Goal: Task Accomplishment & Management: Manage account settings

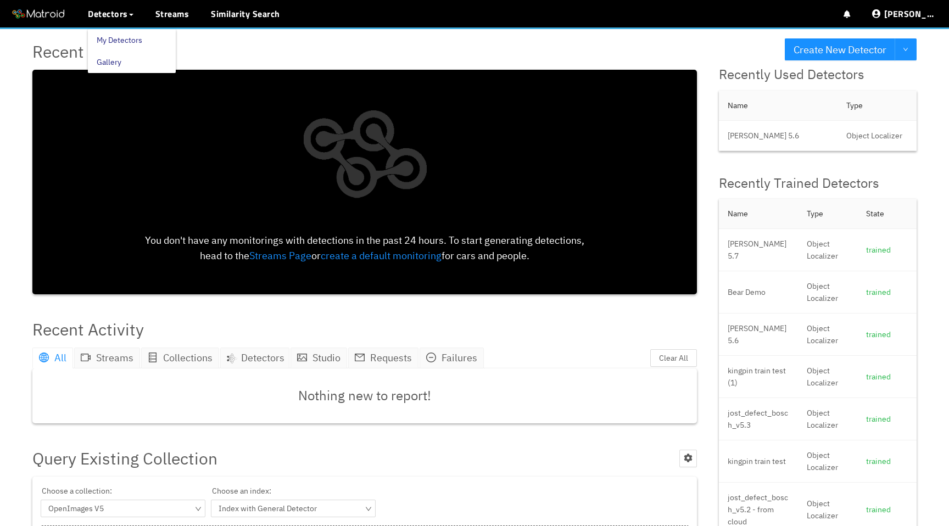
click at [108, 36] on link "My Detectors" at bounding box center [120, 40] width 46 height 22
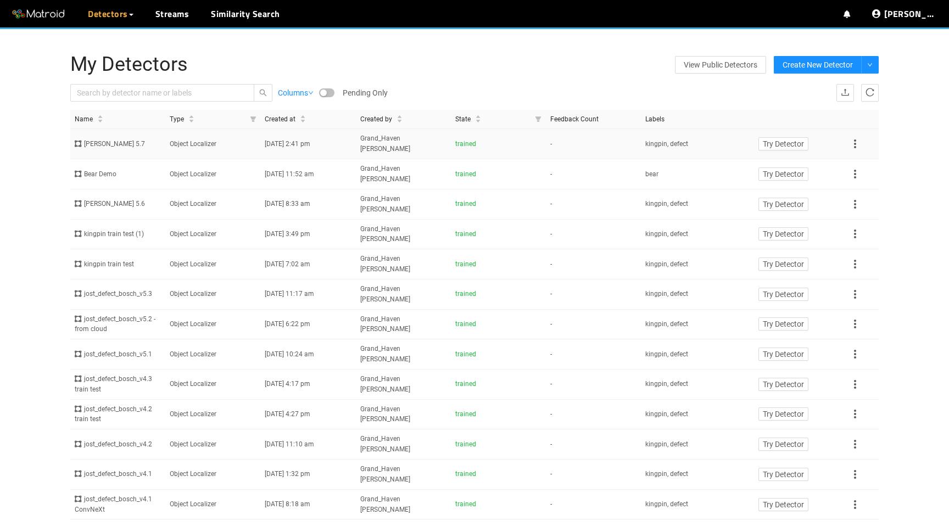
click at [168, 142] on td "Object Localizer" at bounding box center [212, 144] width 95 height 30
click at [696, 137] on td "kingpin, defect" at bounding box center [688, 144] width 95 height 30
click at [854, 140] on icon at bounding box center [855, 144] width 2 height 9
click at [899, 132] on div "My Detectors View Public Detectors Create New Detector Columns Pending Only Imp…" at bounding box center [474, 316] width 949 height 579
click at [859, 168] on icon at bounding box center [855, 174] width 13 height 13
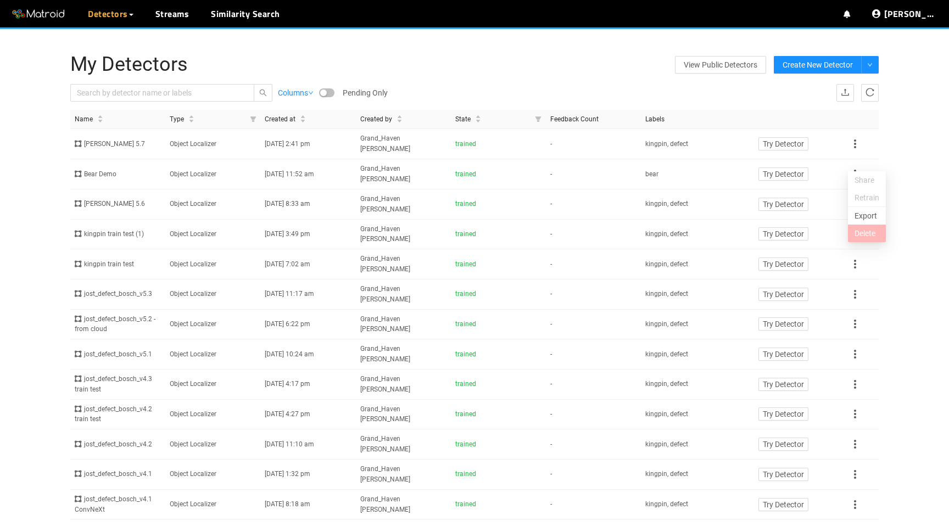
click at [870, 238] on li "Delete" at bounding box center [867, 234] width 38 height 18
click at [178, 16] on link "Streams" at bounding box center [172, 13] width 34 height 13
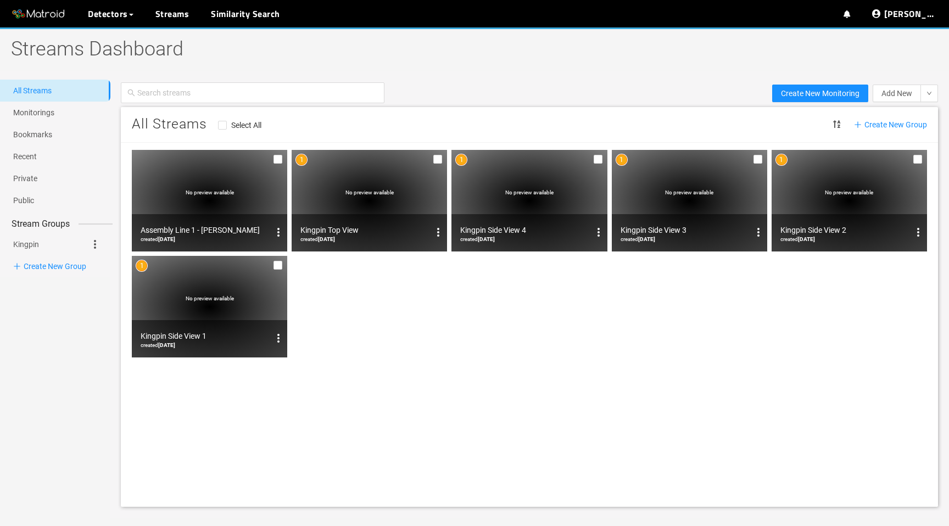
click at [348, 195] on span "No preview available" at bounding box center [370, 193] width 48 height 6
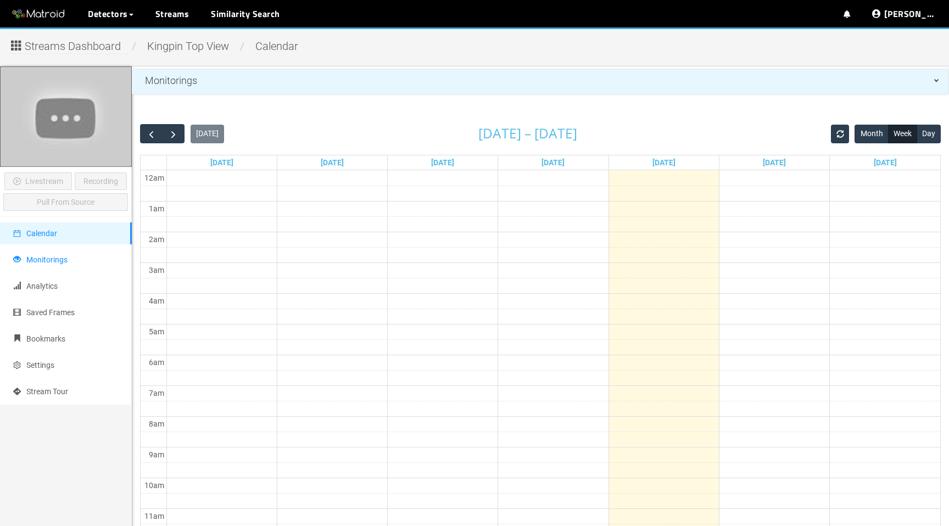
click at [41, 262] on span "Monitorings" at bounding box center [46, 260] width 41 height 9
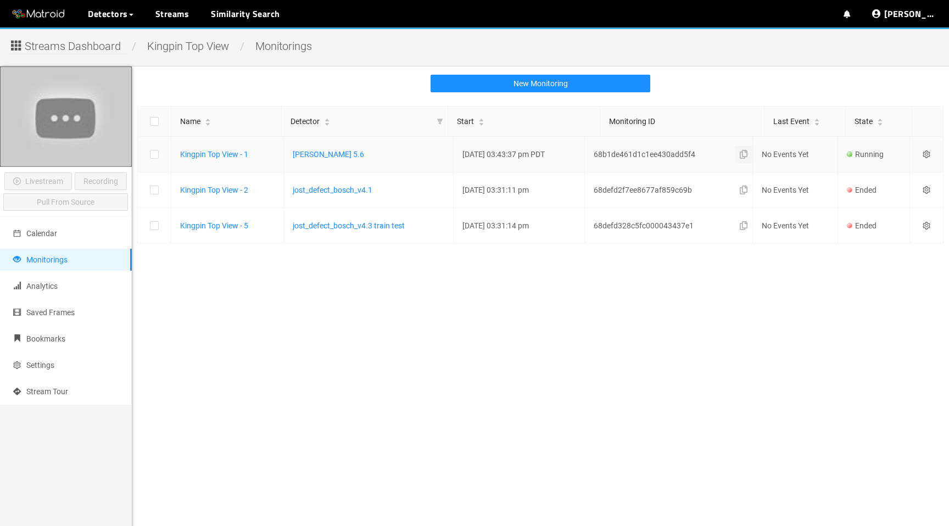
click at [748, 155] on icon "button" at bounding box center [744, 154] width 8 height 9
click at [887, 39] on link "Account" at bounding box center [873, 40] width 29 height 22
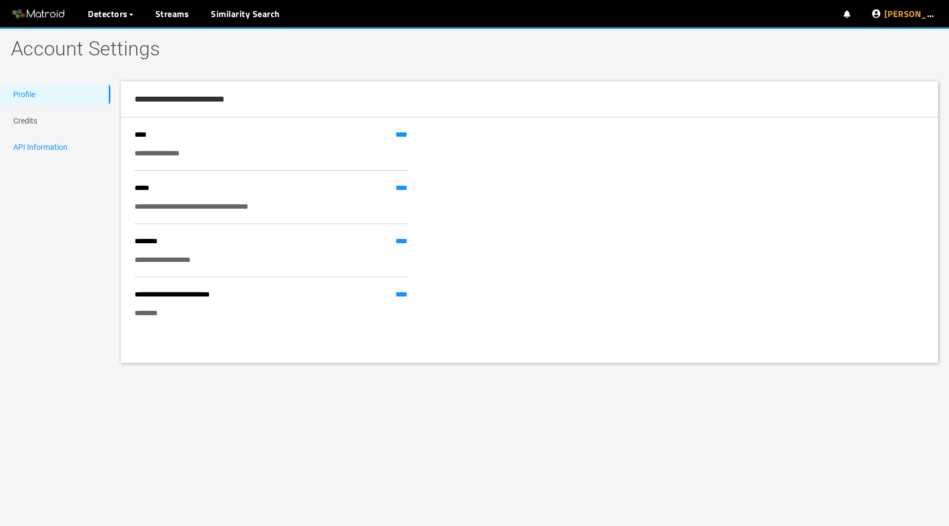
click at [49, 143] on link "API Information" at bounding box center [40, 147] width 54 height 9
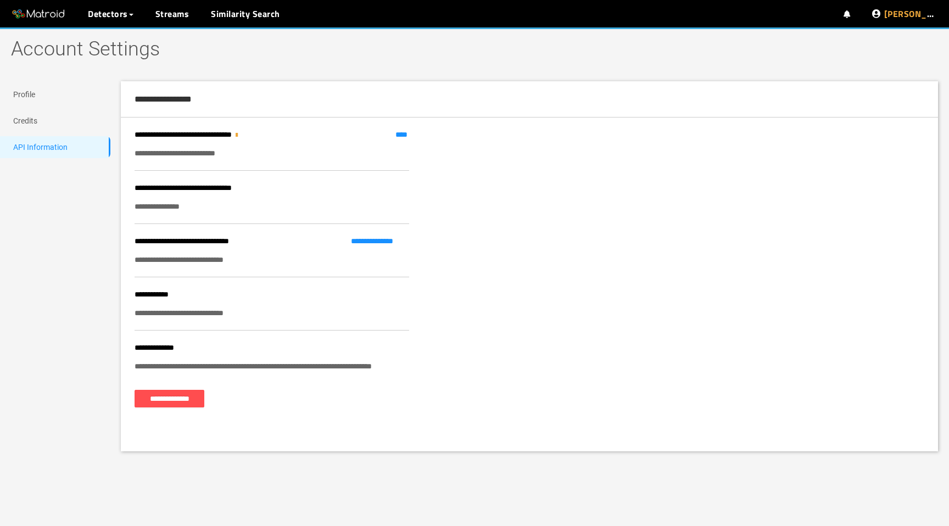
click at [184, 312] on div "**********" at bounding box center [272, 313] width 275 height 12
copy div "**********"
click at [169, 14] on link "Streams" at bounding box center [172, 13] width 34 height 13
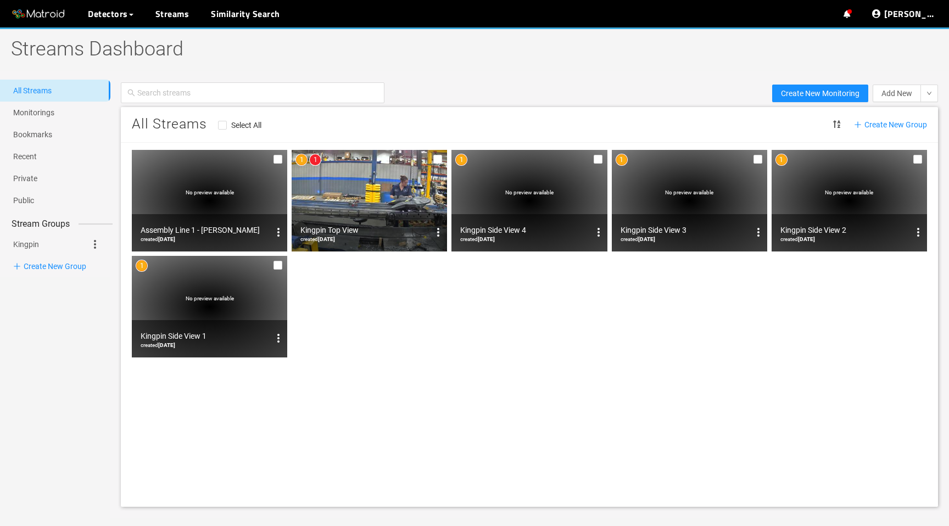
click at [374, 188] on img at bounding box center [369, 201] width 155 height 102
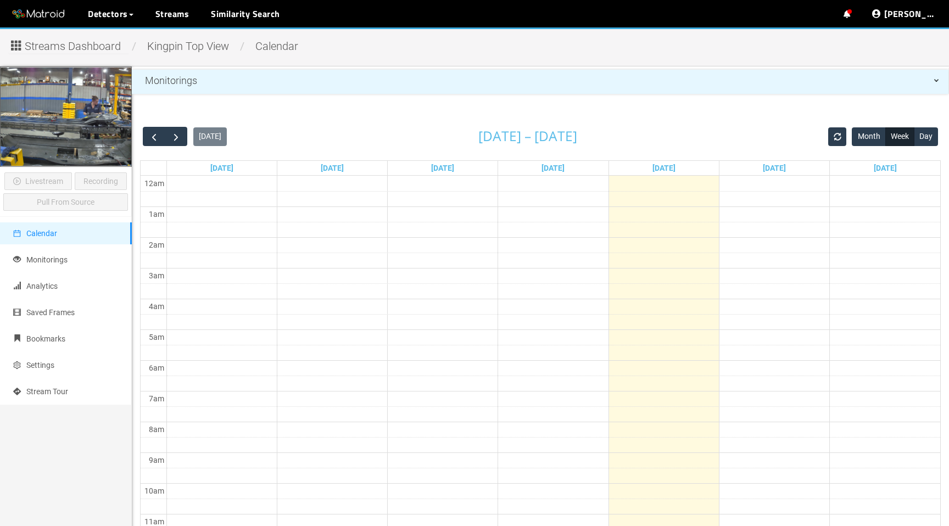
scroll to position [478, 0]
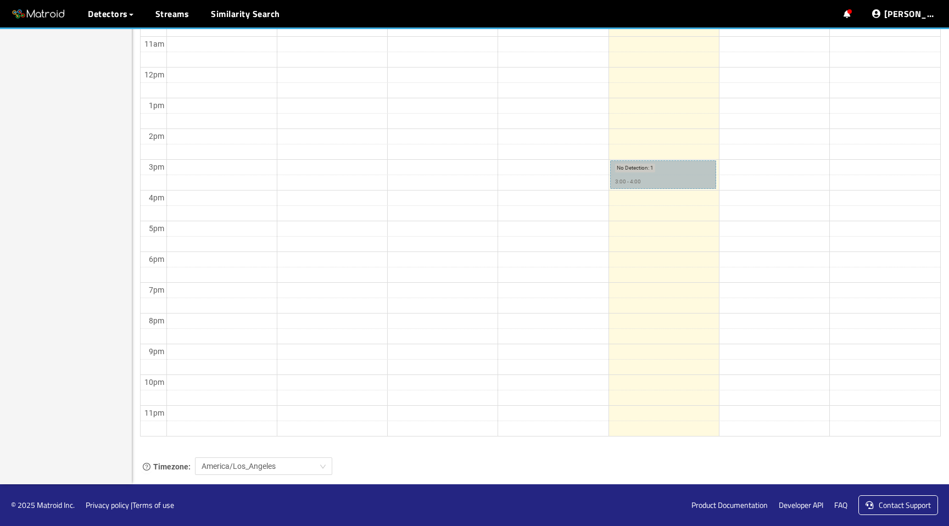
click at [643, 184] on link "No Detection : 1 3:00 - 4:00" at bounding box center [663, 174] width 106 height 29
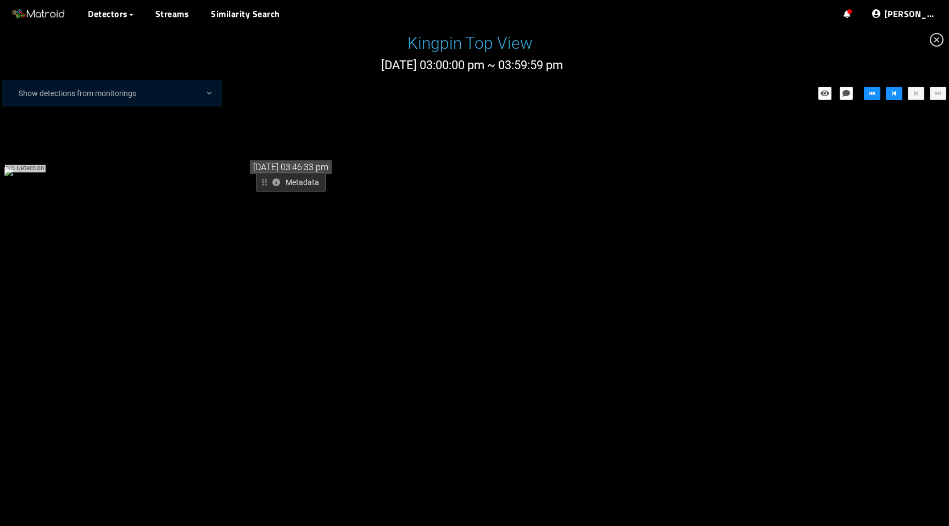
click at [277, 179] on icon at bounding box center [277, 183] width 8 height 8
click at [275, 173] on button "Metadata" at bounding box center [291, 183] width 70 height 20
click at [264, 179] on icon at bounding box center [264, 183] width 5 height 8
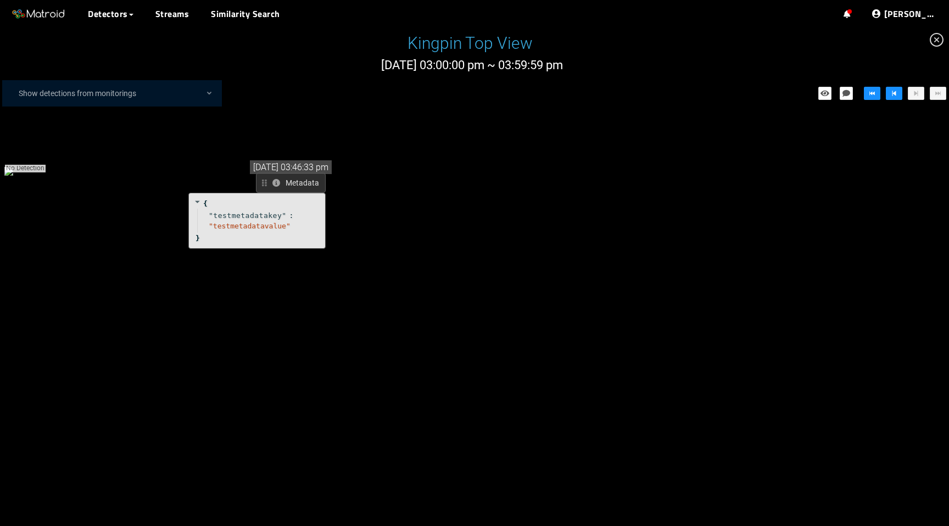
click at [277, 179] on icon at bounding box center [277, 183] width 8 height 8
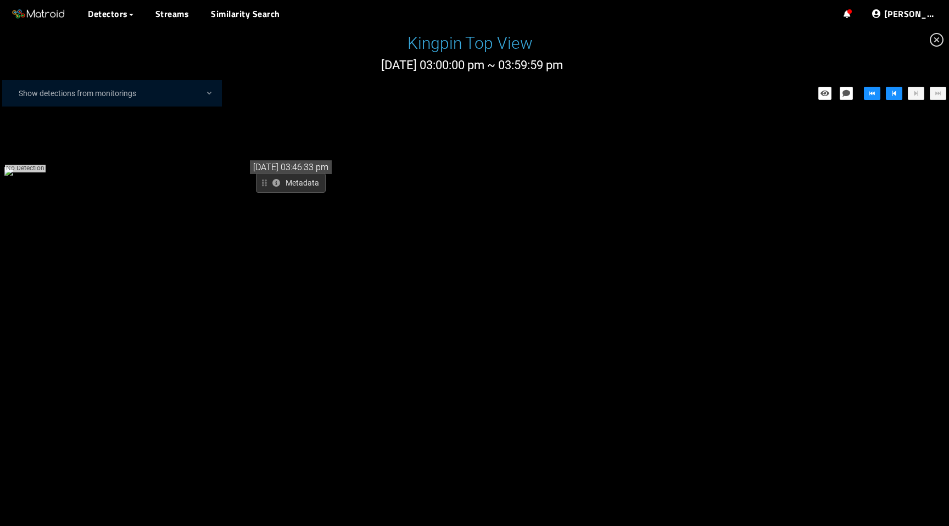
click at [937, 40] on icon "close-circle" at bounding box center [937, 40] width 14 height 14
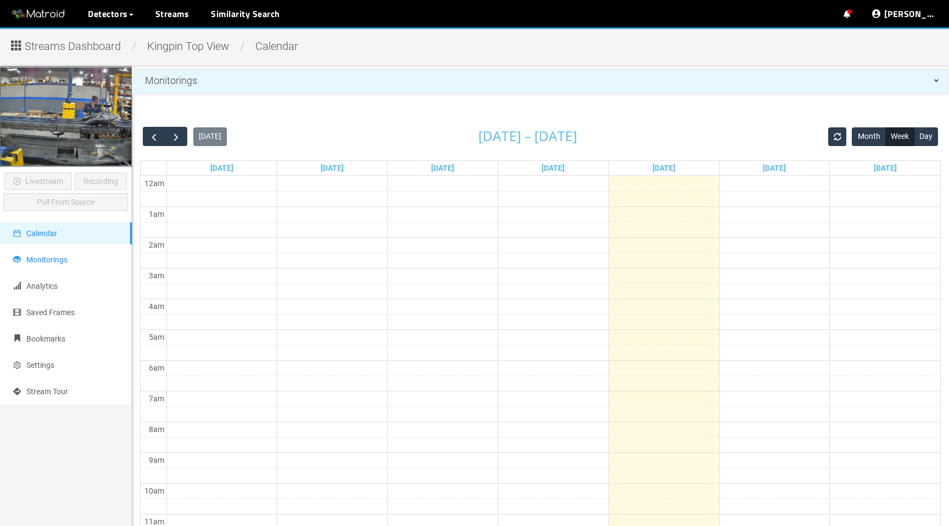
click at [60, 259] on span "Monitorings" at bounding box center [46, 260] width 41 height 9
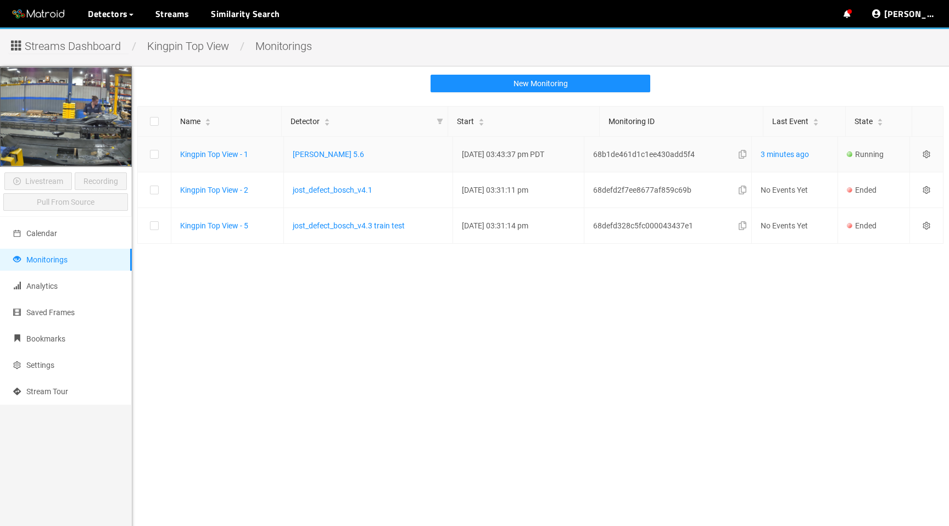
click at [928, 153] on icon "setting" at bounding box center [926, 155] width 7 height 8
click at [902, 175] on div "Settings" at bounding box center [876, 169] width 91 height 13
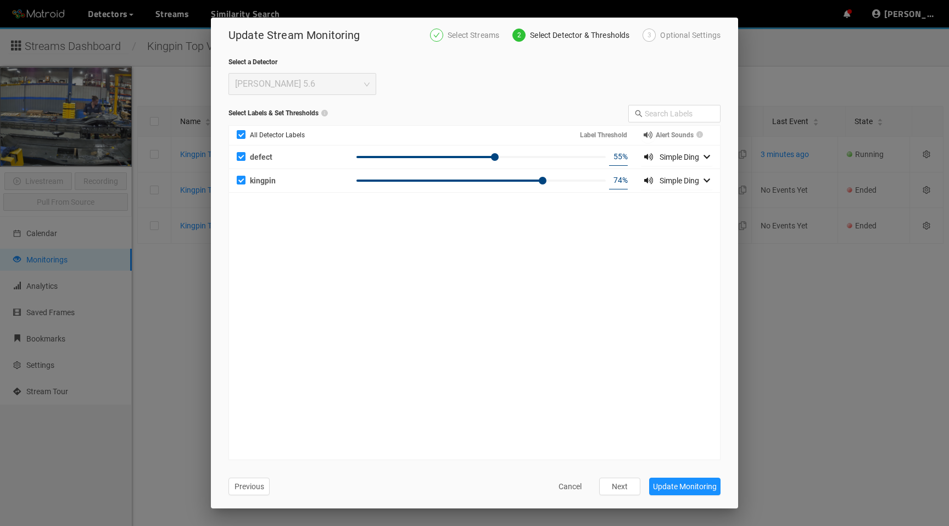
click at [681, 36] on div "Optional Settings" at bounding box center [690, 35] width 60 height 13
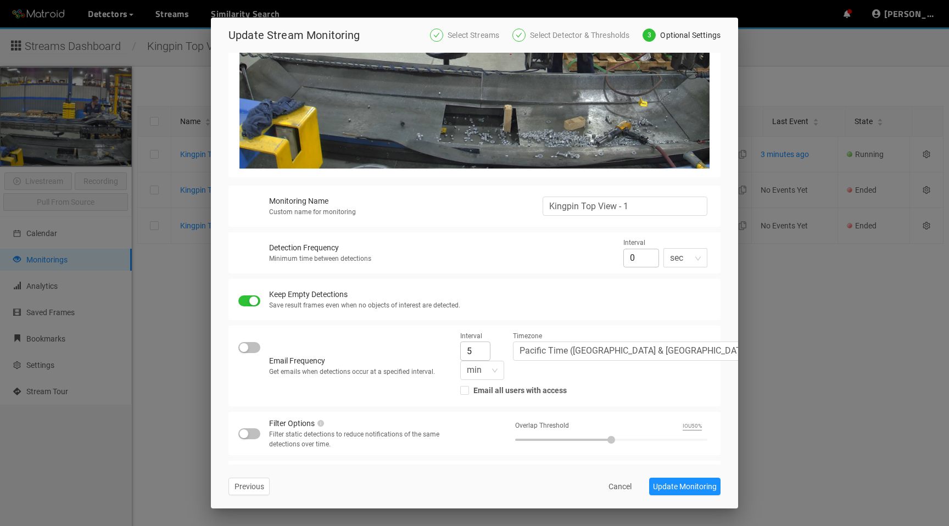
scroll to position [375, 0]
click at [614, 482] on span "Cancel" at bounding box center [620, 487] width 23 height 12
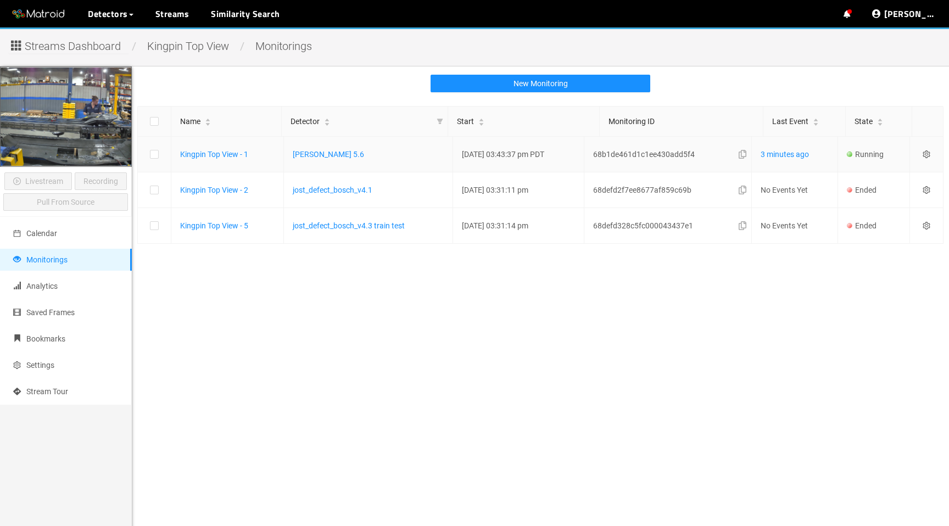
click at [927, 156] on icon "setting" at bounding box center [927, 155] width 8 height 8
click at [913, 172] on div "Settings" at bounding box center [876, 169] width 91 height 13
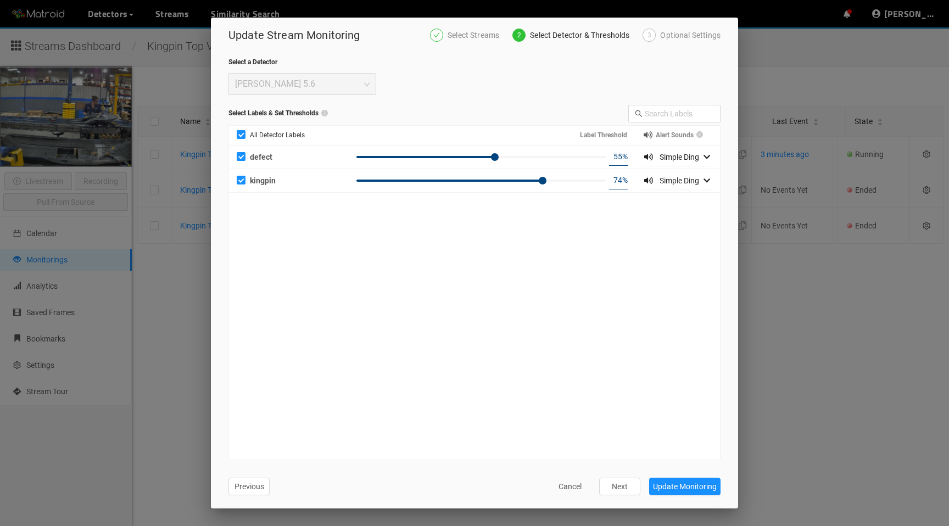
click at [710, 40] on div "Optional Settings" at bounding box center [690, 35] width 60 height 13
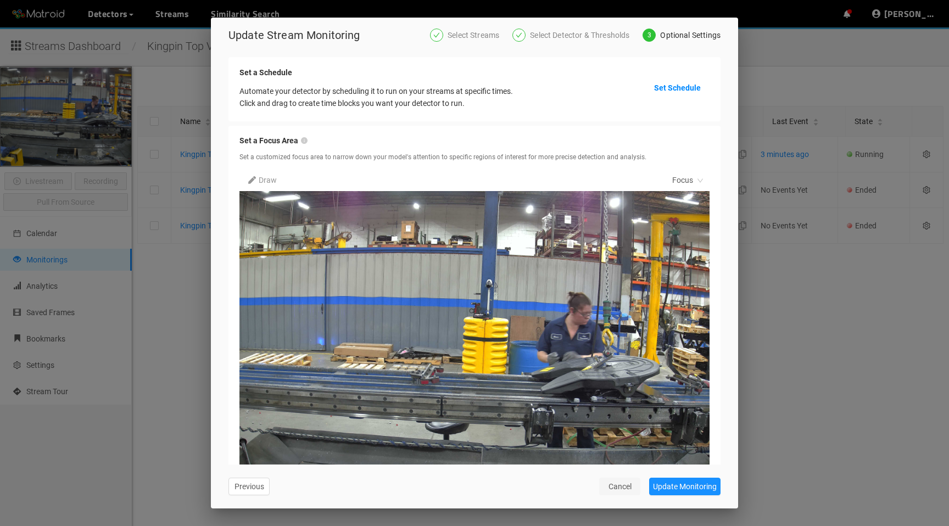
click at [614, 484] on span "Cancel" at bounding box center [620, 487] width 23 height 12
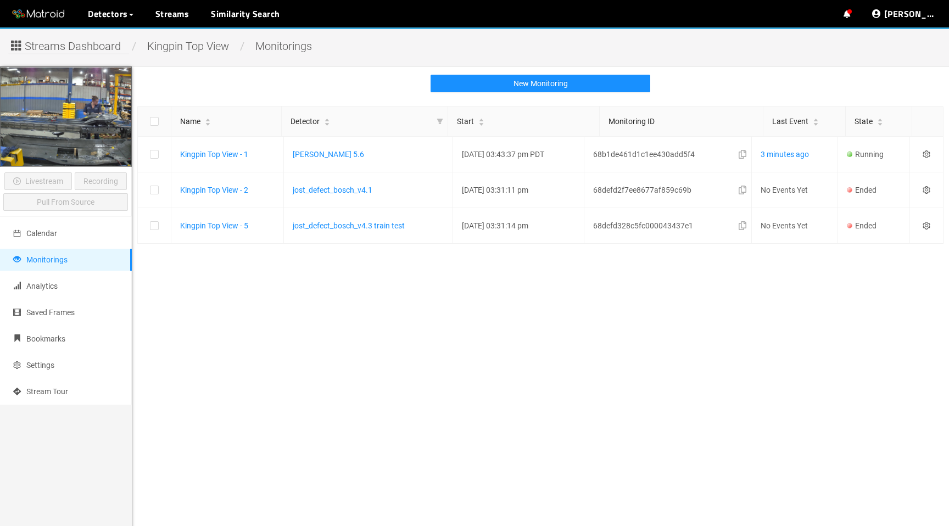
click at [108, 38] on span "Streams Dashboard" at bounding box center [73, 46] width 96 height 17
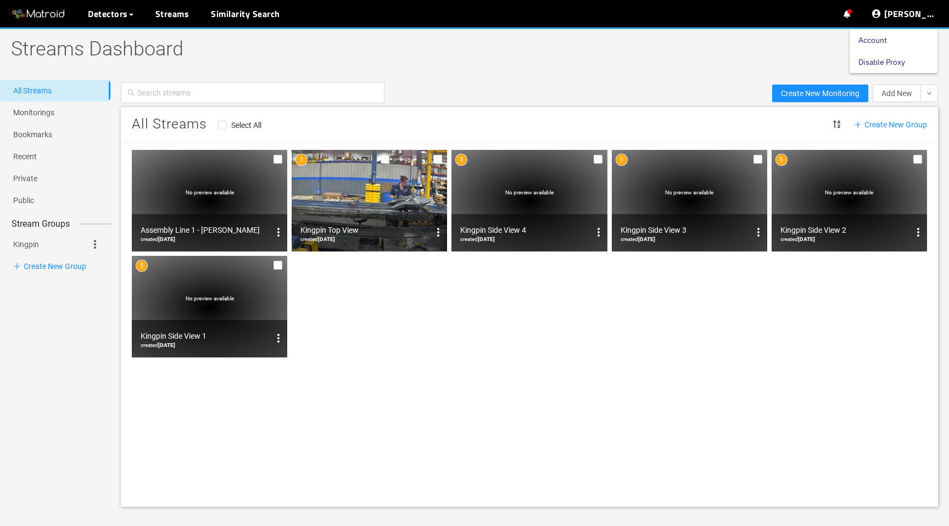
click at [894, 61] on link "Disable Proxy" at bounding box center [882, 62] width 47 height 22
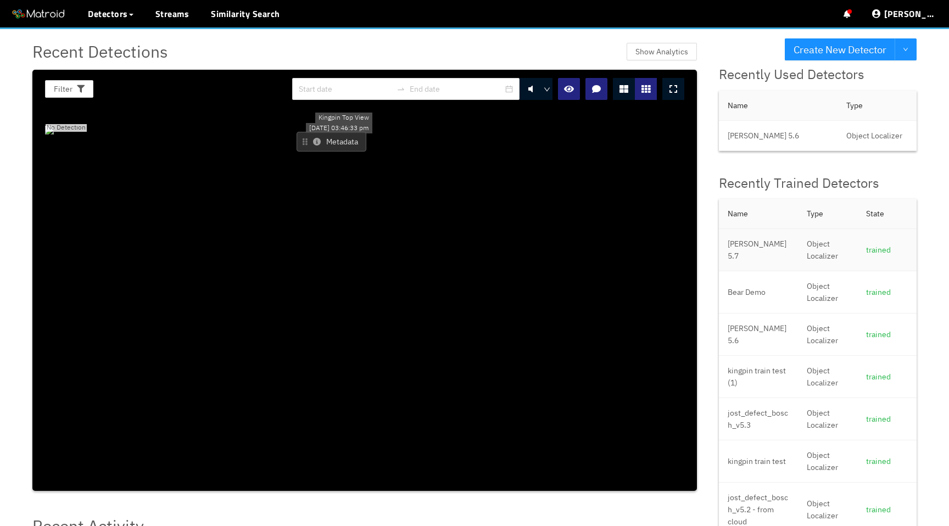
click at [750, 262] on td "[PERSON_NAME] 5.7" at bounding box center [758, 250] width 79 height 42
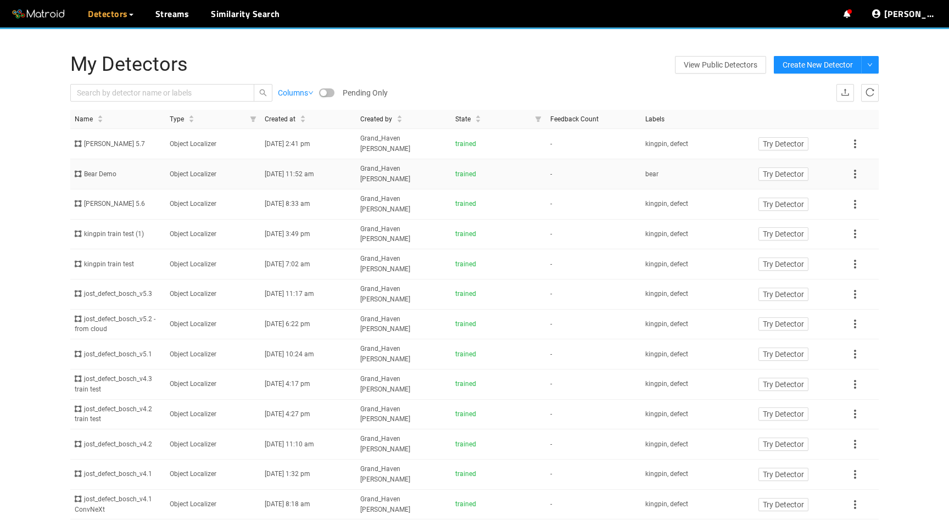
click at [856, 168] on icon at bounding box center [855, 174] width 13 height 13
click at [604, 159] on td "-" at bounding box center [593, 174] width 95 height 30
click at [266, 140] on span "[DATE] 2:41 pm" at bounding box center [288, 144] width 46 height 8
click at [243, 220] on td "Object Localizer" at bounding box center [212, 235] width 95 height 30
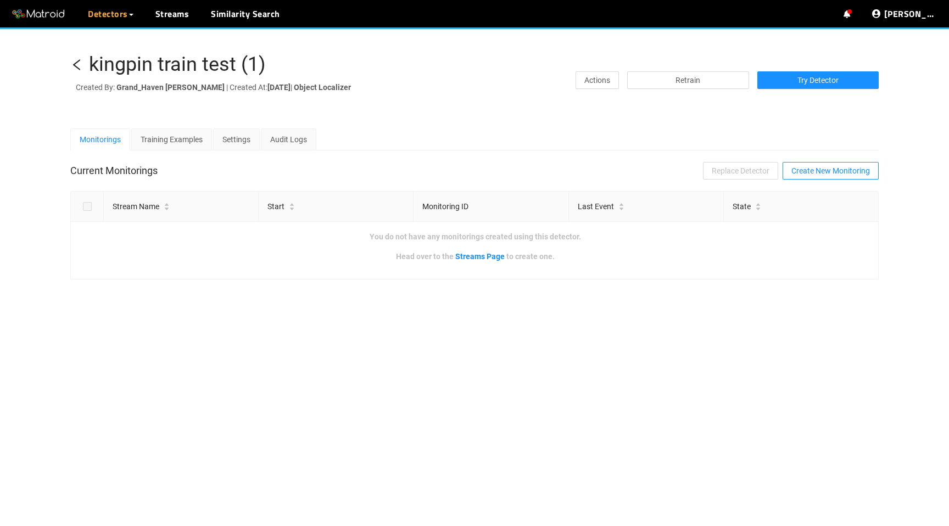
click at [76, 65] on icon "left" at bounding box center [76, 64] width 13 height 13
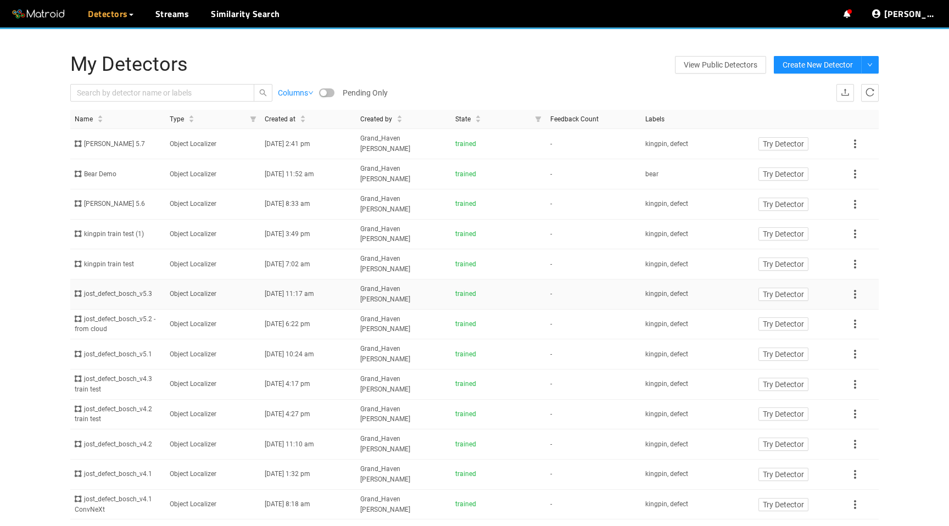
click at [143, 280] on td "jost_defect_bosch_v5.3" at bounding box center [117, 295] width 95 height 30
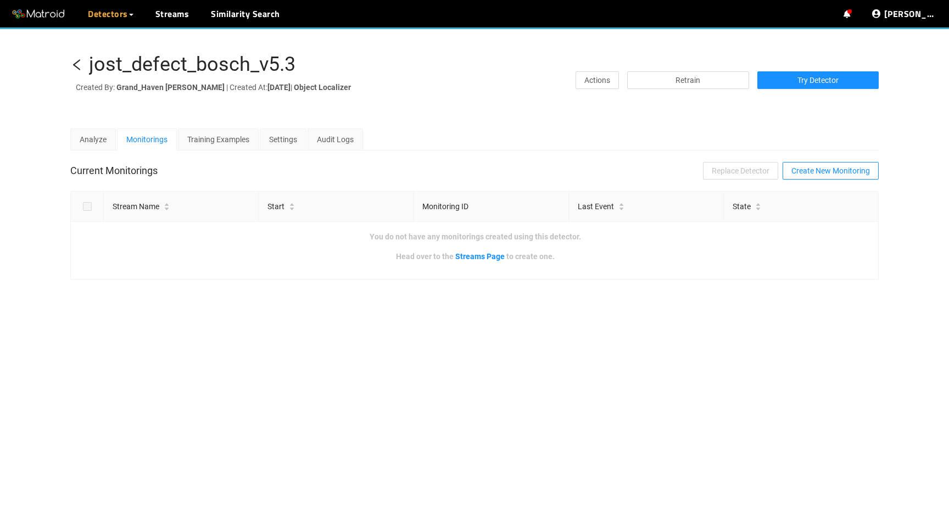
click at [77, 65] on icon "left" at bounding box center [76, 64] width 13 height 13
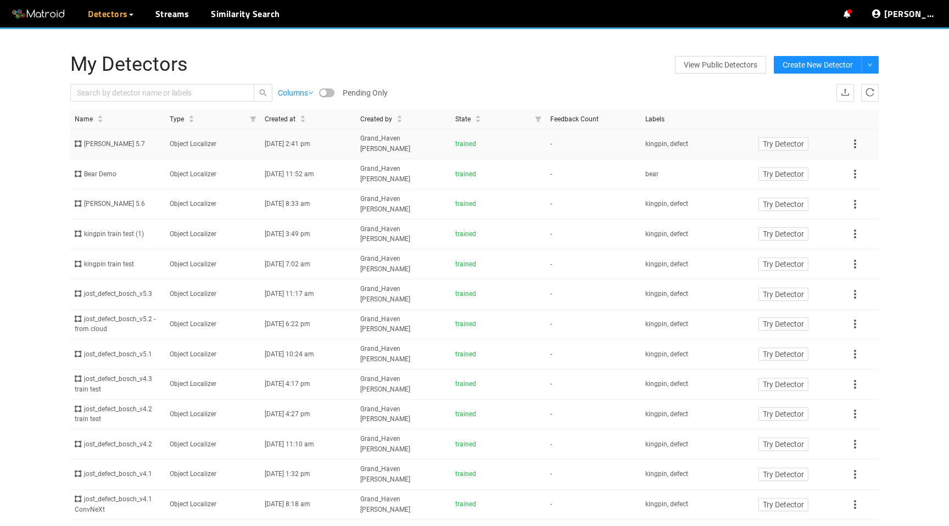
click at [99, 139] on div "[PERSON_NAME] 5.7" at bounding box center [118, 144] width 86 height 10
click at [856, 140] on icon at bounding box center [855, 144] width 2 height 9
click at [469, 142] on div "trained" at bounding box center [499, 144] width 86 height 10
click at [906, 60] on link "Disable Proxy" at bounding box center [882, 62] width 47 height 22
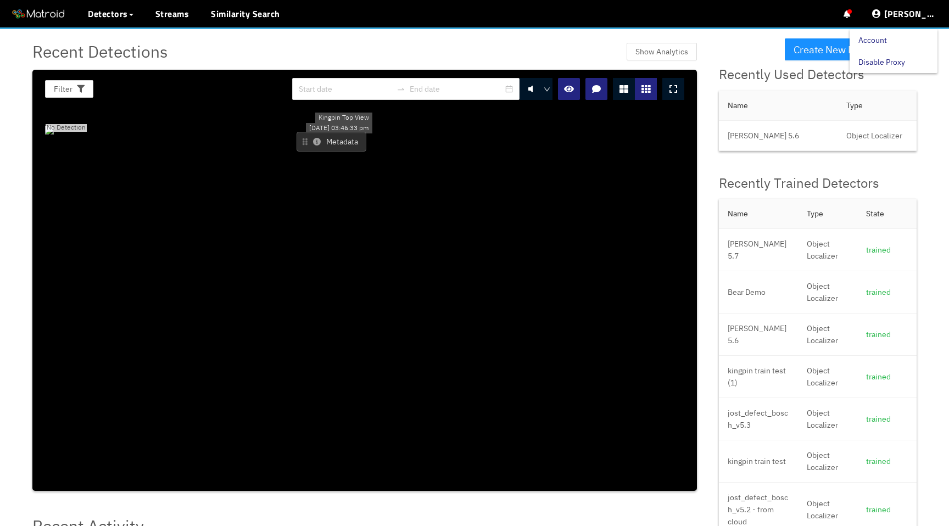
click at [903, 63] on link "Disable Proxy" at bounding box center [882, 62] width 47 height 22
click at [171, 16] on link "Streams" at bounding box center [172, 13] width 34 height 13
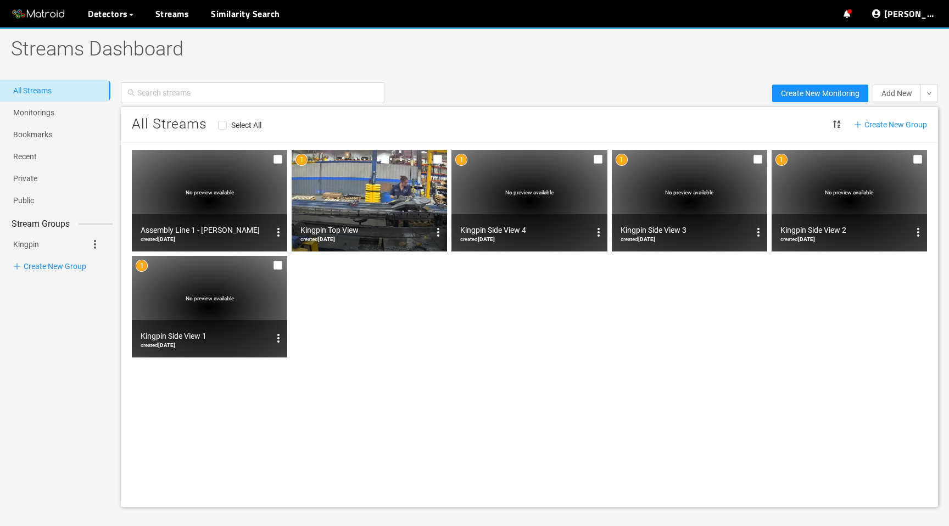
click at [343, 180] on img at bounding box center [369, 201] width 155 height 102
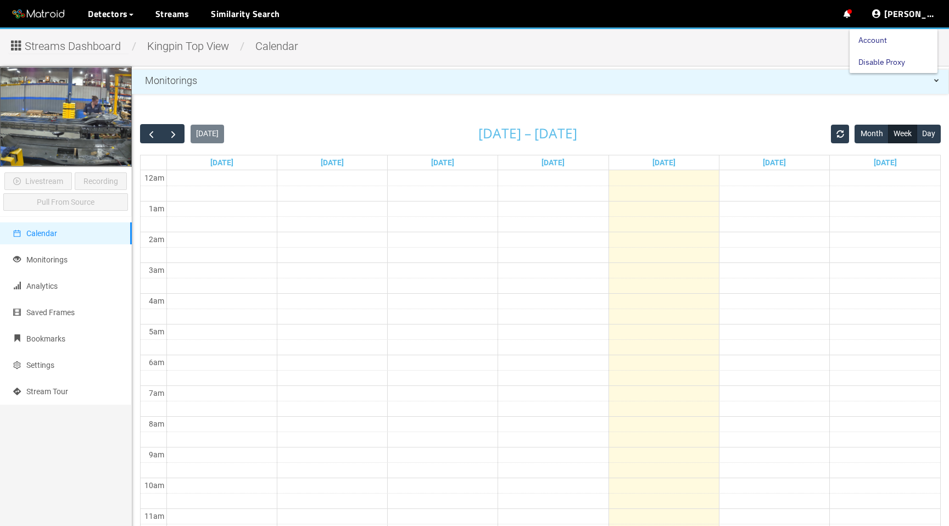
click at [887, 42] on link "Account" at bounding box center [873, 40] width 29 height 22
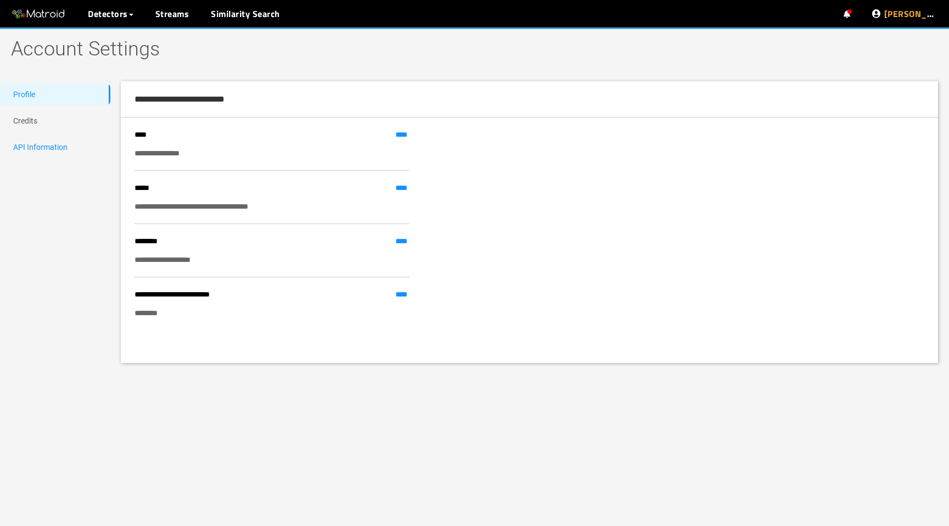
click at [65, 143] on link "API Information" at bounding box center [40, 147] width 54 height 9
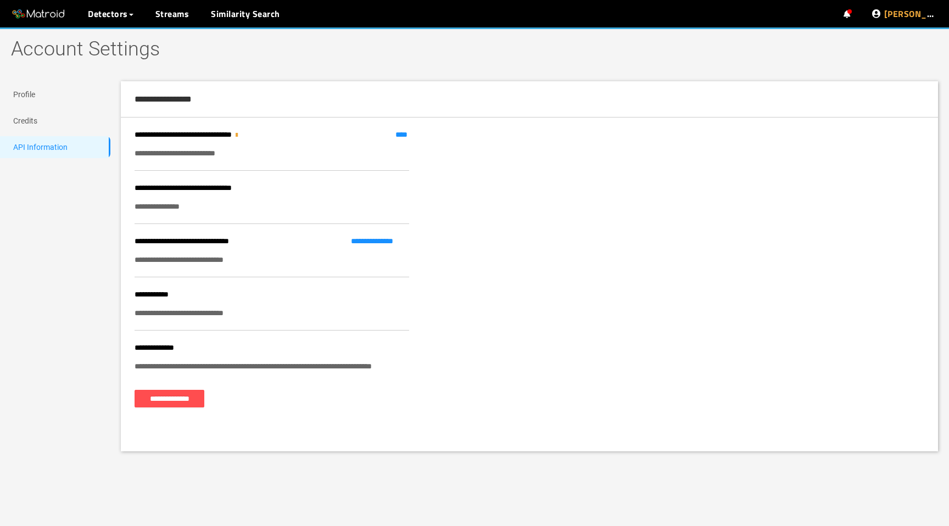
click at [214, 313] on div "**********" at bounding box center [272, 313] width 275 height 12
copy div "**********"
click at [177, 16] on link "Streams" at bounding box center [172, 13] width 34 height 13
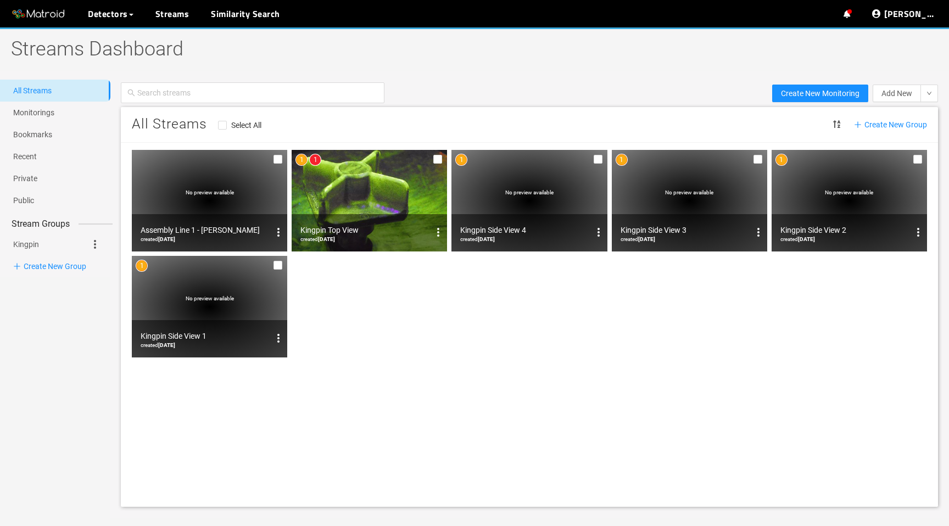
click at [365, 201] on img at bounding box center [369, 201] width 155 height 102
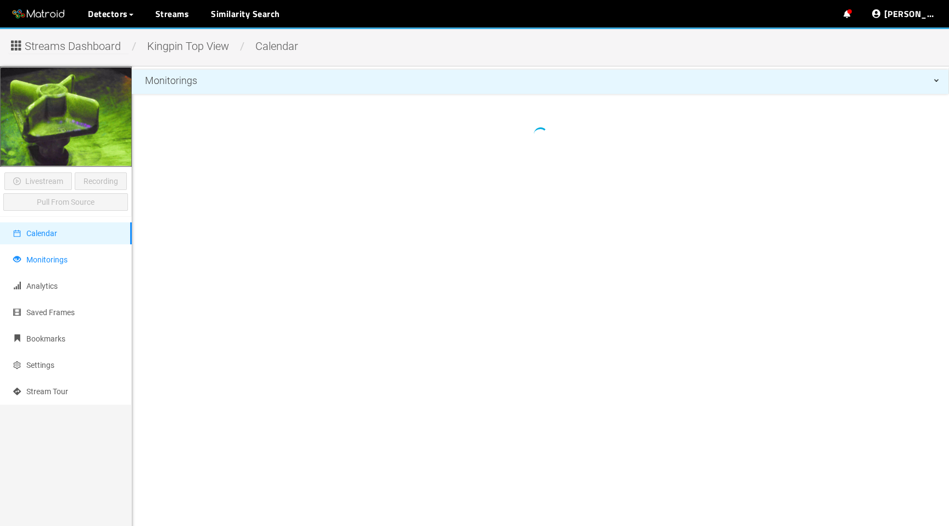
click at [76, 259] on li "Monitorings" at bounding box center [66, 260] width 132 height 22
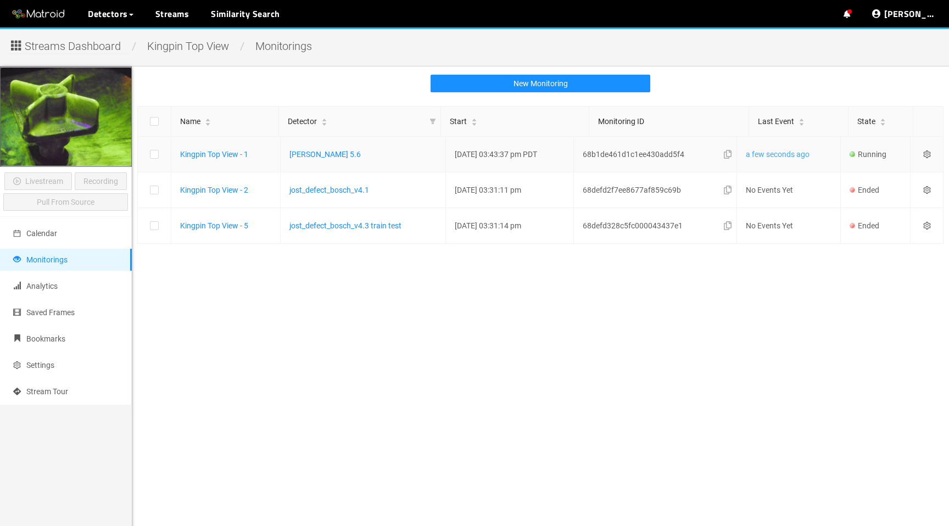
click at [775, 156] on link "a few seconds ago" at bounding box center [778, 154] width 64 height 9
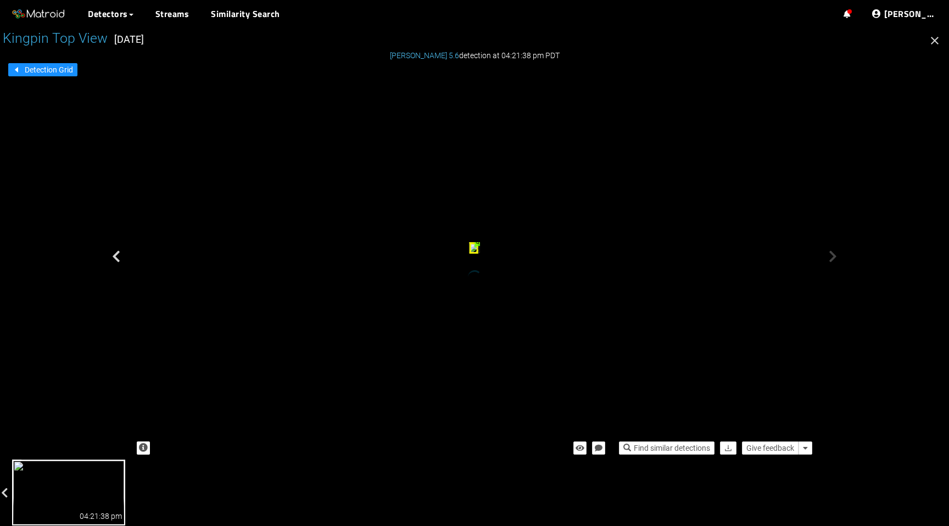
click at [478, 254] on div "kingpin" at bounding box center [473, 248] width 9 height 11
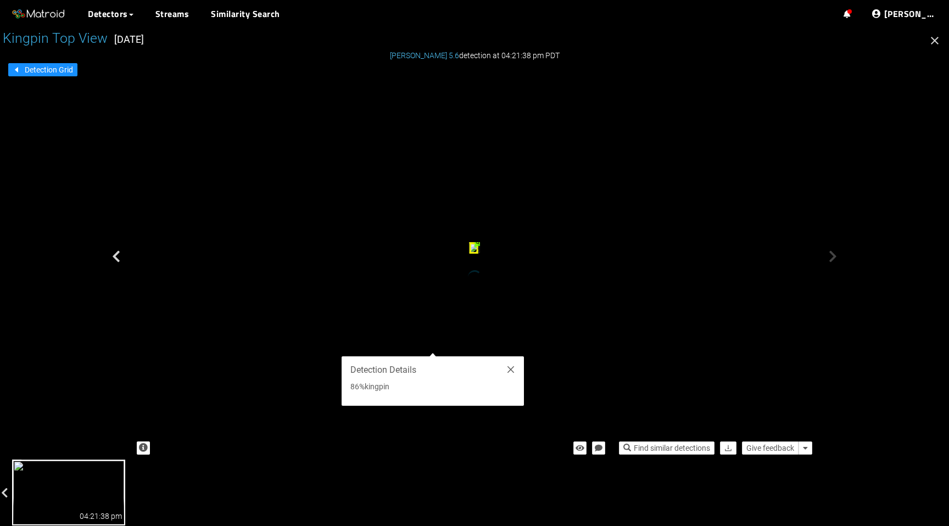
click at [936, 43] on icon "button" at bounding box center [935, 40] width 13 height 13
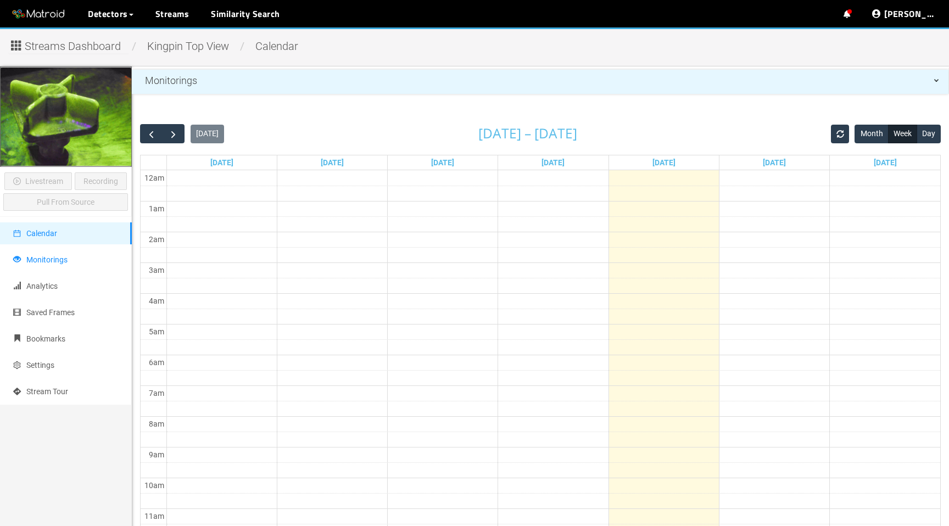
click at [77, 265] on li "Monitorings" at bounding box center [66, 260] width 132 height 22
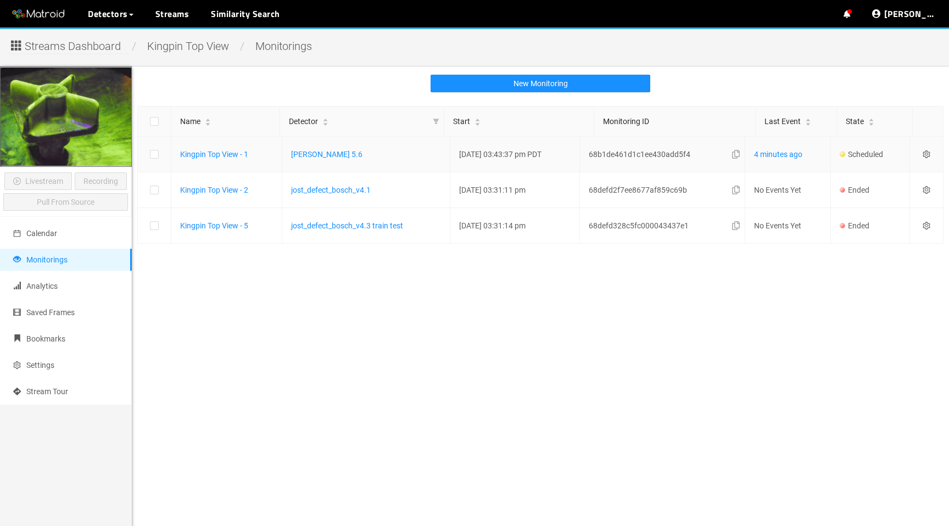
click at [653, 154] on span "68b1de461d1c1ee430add5f4" at bounding box center [640, 154] width 102 height 12
click at [890, 64] on div "Streams Dashboard / Kingpin Top View / monitorings Livestream Recording Pull Fr…" at bounding box center [474, 309] width 949 height 565
click at [890, 62] on link "Disable Proxy" at bounding box center [882, 62] width 47 height 22
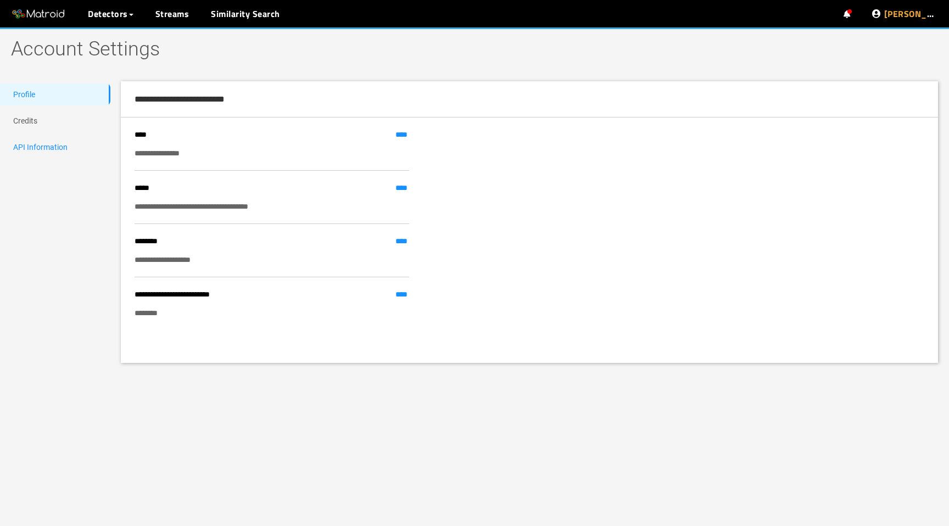
click at [58, 143] on link "API Information" at bounding box center [40, 147] width 54 height 9
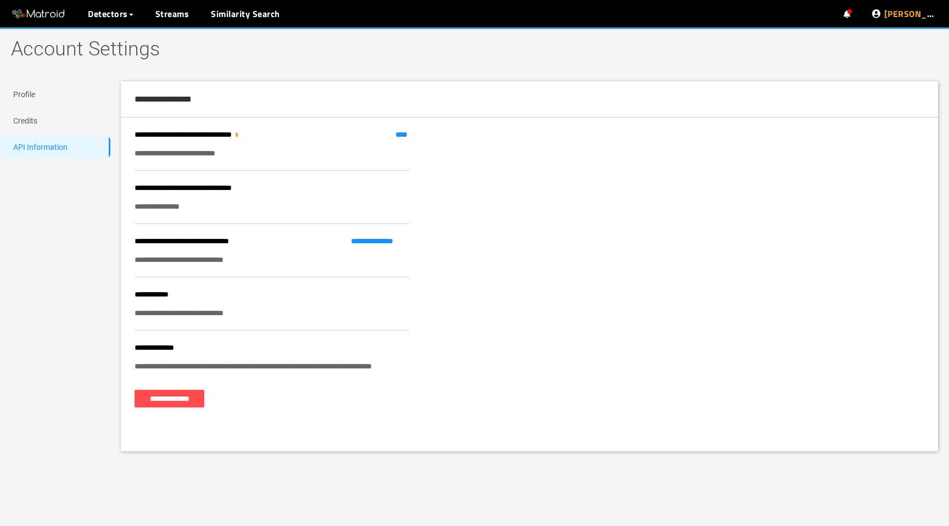
click at [206, 313] on div "**********" at bounding box center [272, 313] width 275 height 12
copy div "**********"
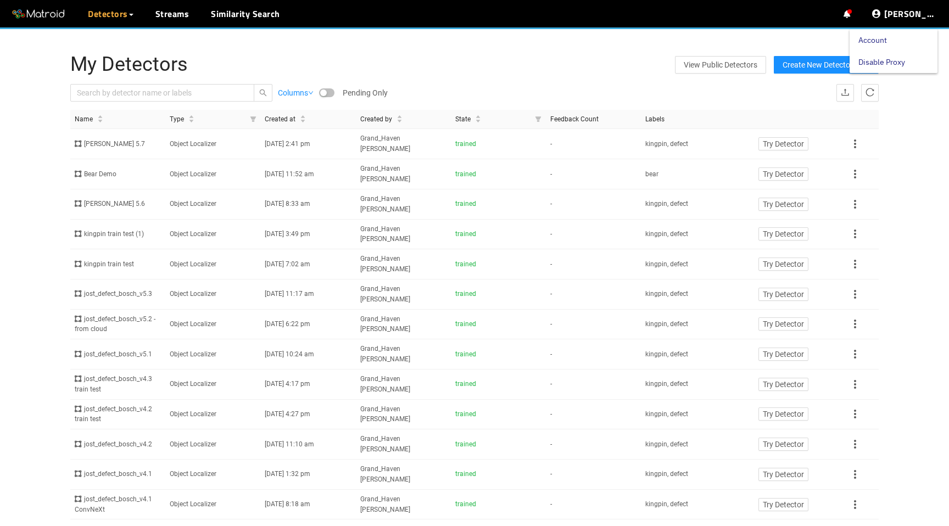
click at [895, 64] on link "Disable Proxy" at bounding box center [882, 62] width 47 height 22
